Goal: Task Accomplishment & Management: Manage account settings

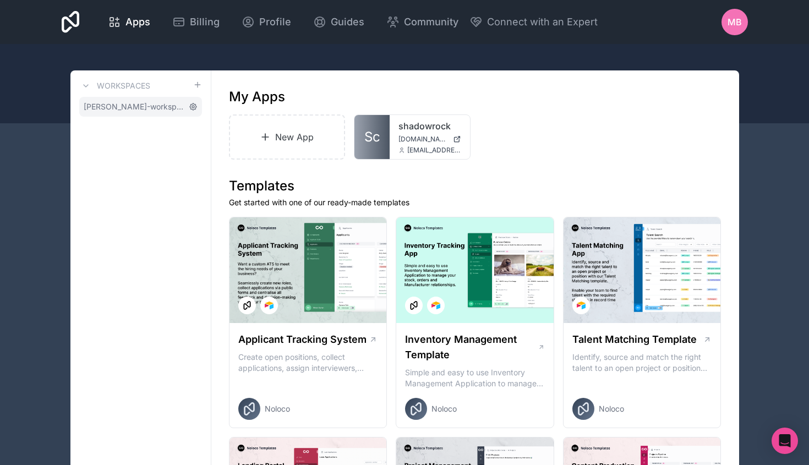
click at [190, 107] on icon at bounding box center [193, 106] width 9 height 9
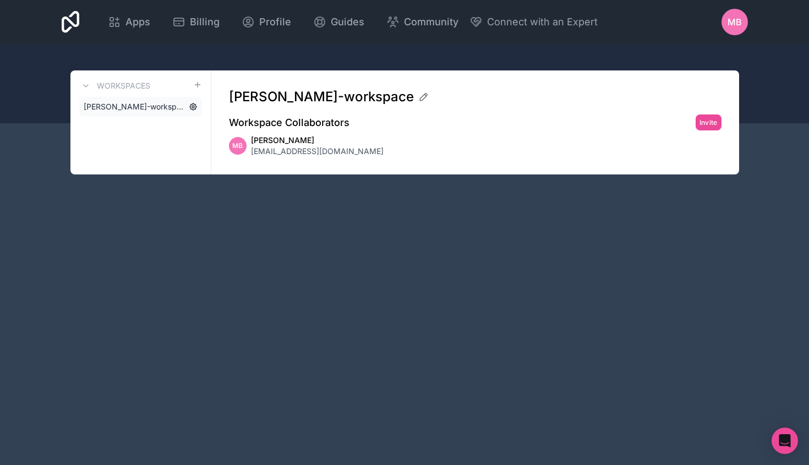
click at [193, 106] on icon at bounding box center [193, 107] width 2 height 2
click at [418, 96] on icon at bounding box center [423, 96] width 11 height 11
click at [375, 96] on input "[PERSON_NAME]-workspace" at bounding box center [471, 97] width 484 height 18
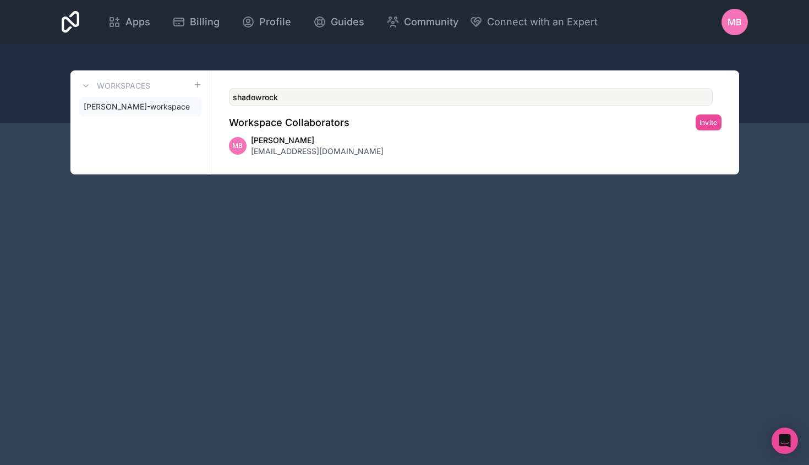
type input "shadowrock"
click at [420, 66] on div at bounding box center [404, 83] width 809 height 79
click at [124, 107] on span "shadowrock" at bounding box center [106, 106] width 44 height 11
click at [134, 27] on span "Apps" at bounding box center [137, 21] width 25 height 15
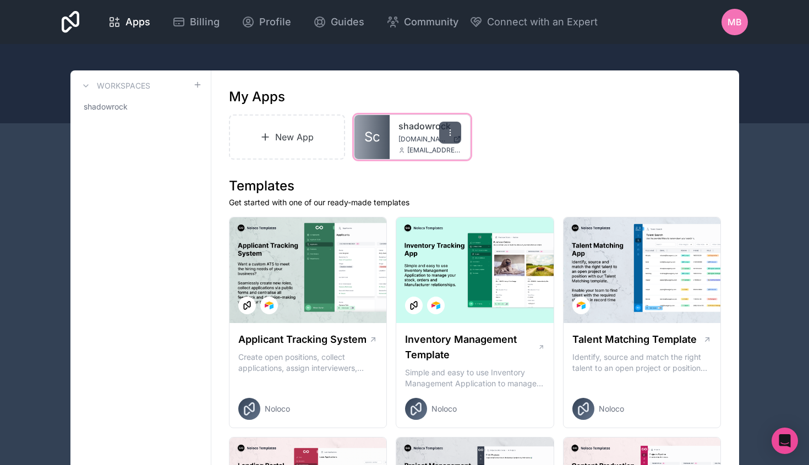
click at [444, 128] on div at bounding box center [450, 133] width 22 height 22
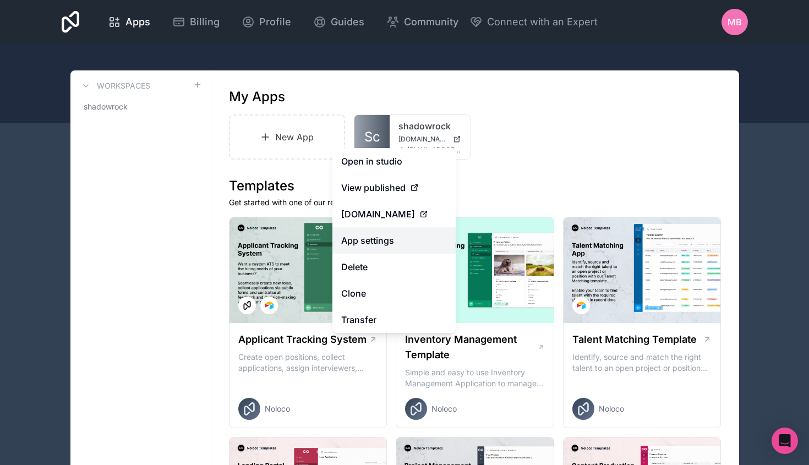
click at [395, 242] on link "App settings" at bounding box center [393, 240] width 123 height 26
